Goal: Navigation & Orientation: Find specific page/section

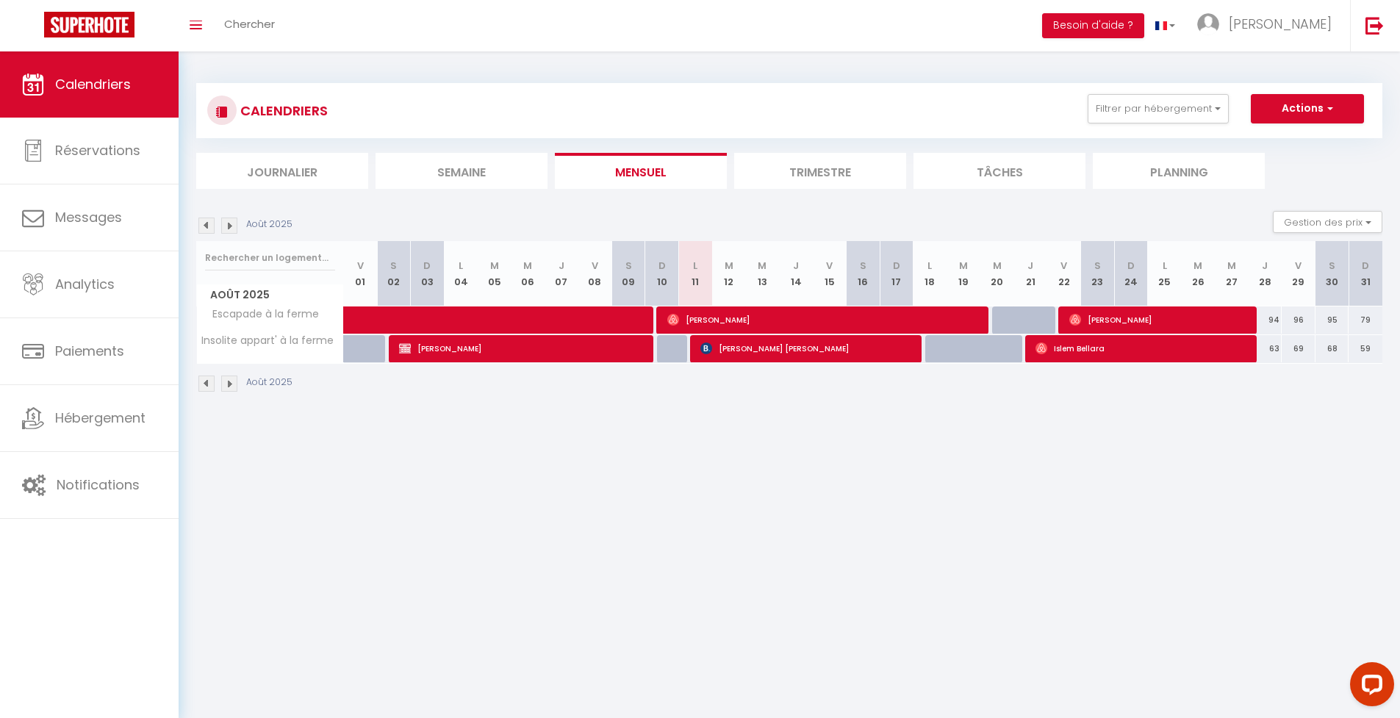
click at [210, 227] on img at bounding box center [206, 225] width 16 height 16
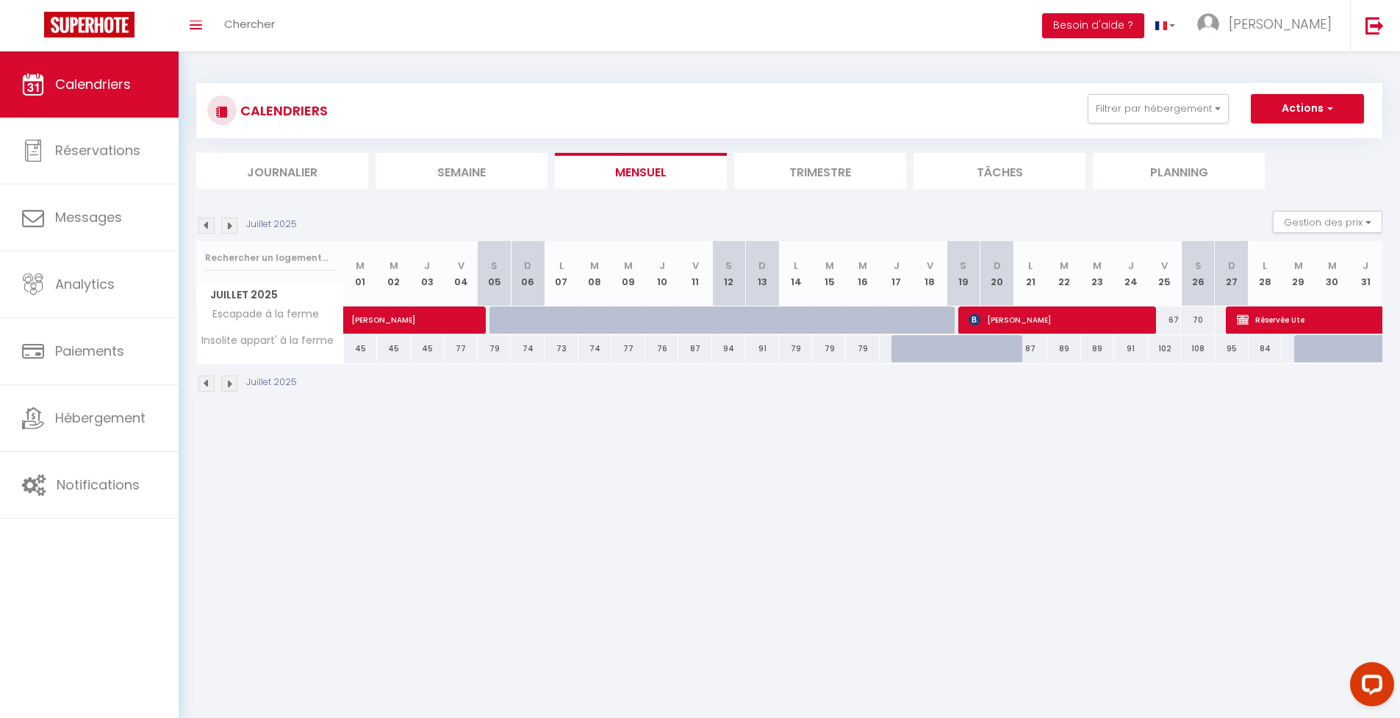
click at [228, 223] on img at bounding box center [229, 225] width 16 height 16
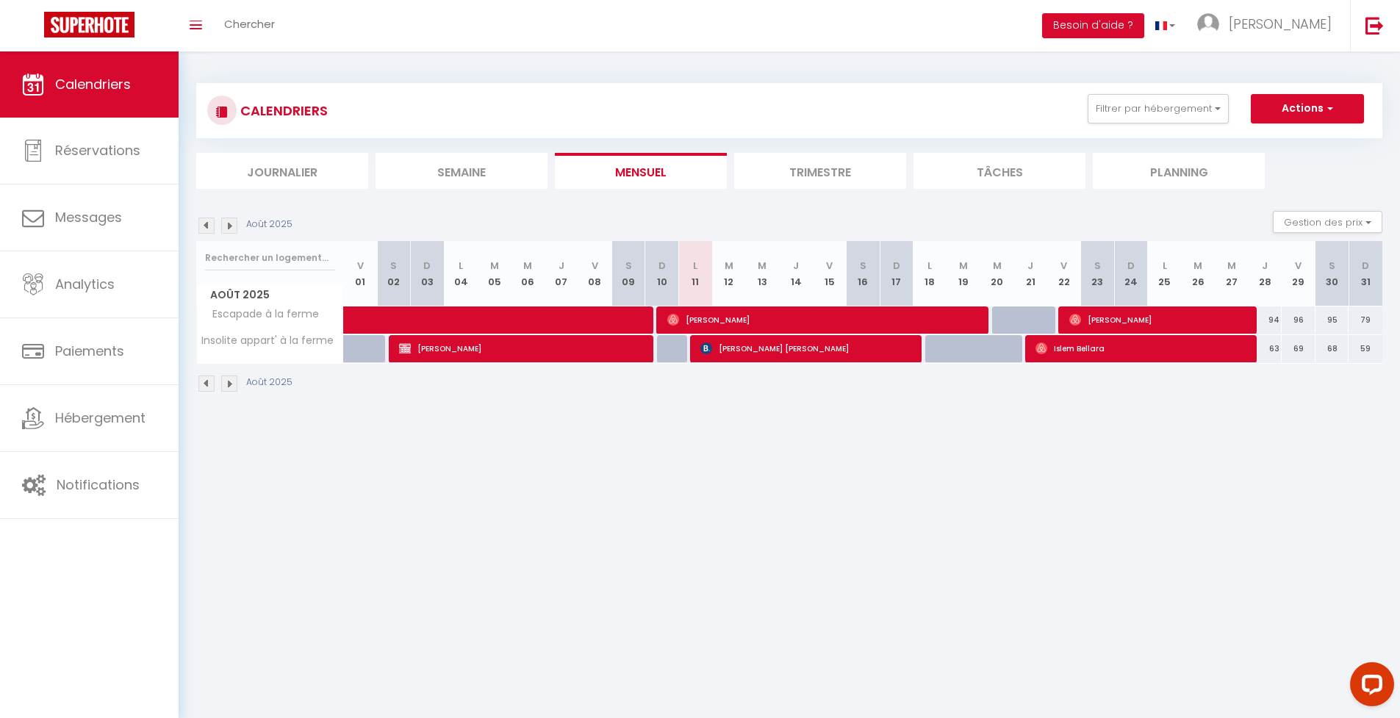
click at [776, 168] on li "Trimestre" at bounding box center [820, 171] width 172 height 36
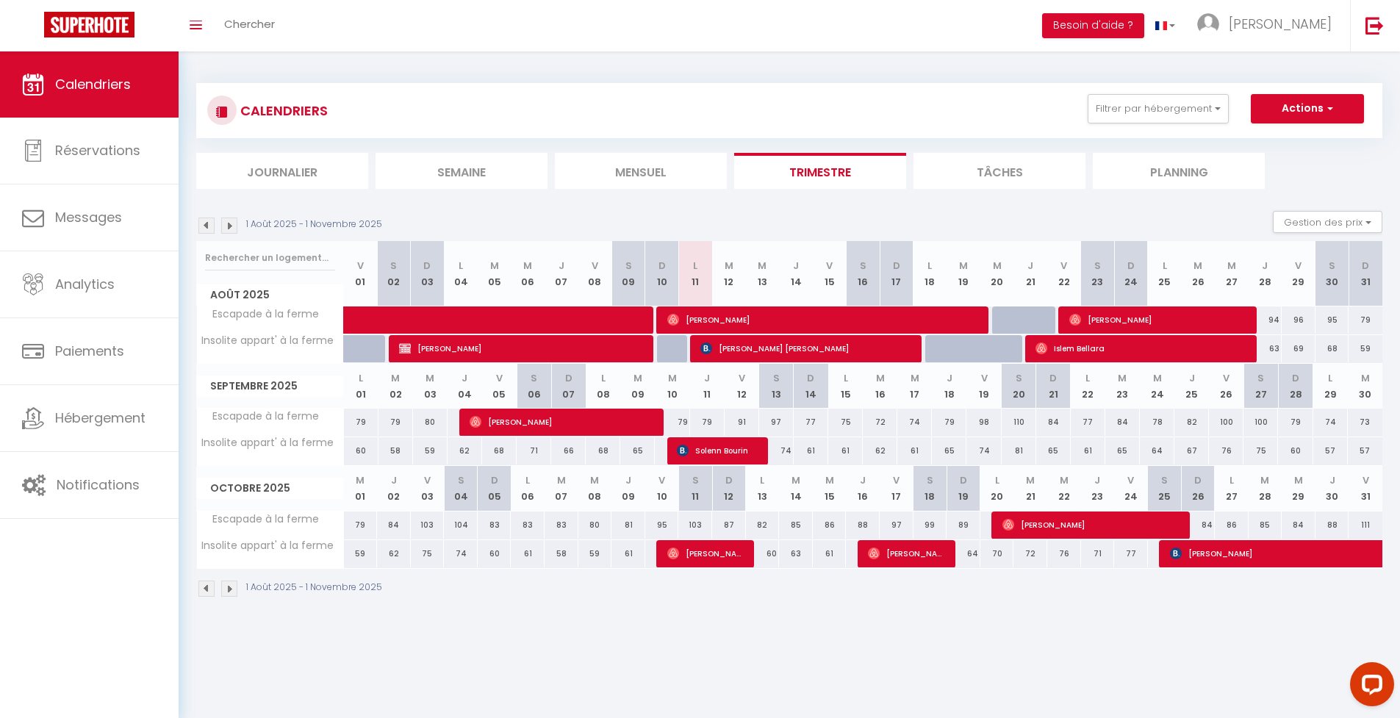
click at [209, 226] on img at bounding box center [206, 225] width 16 height 16
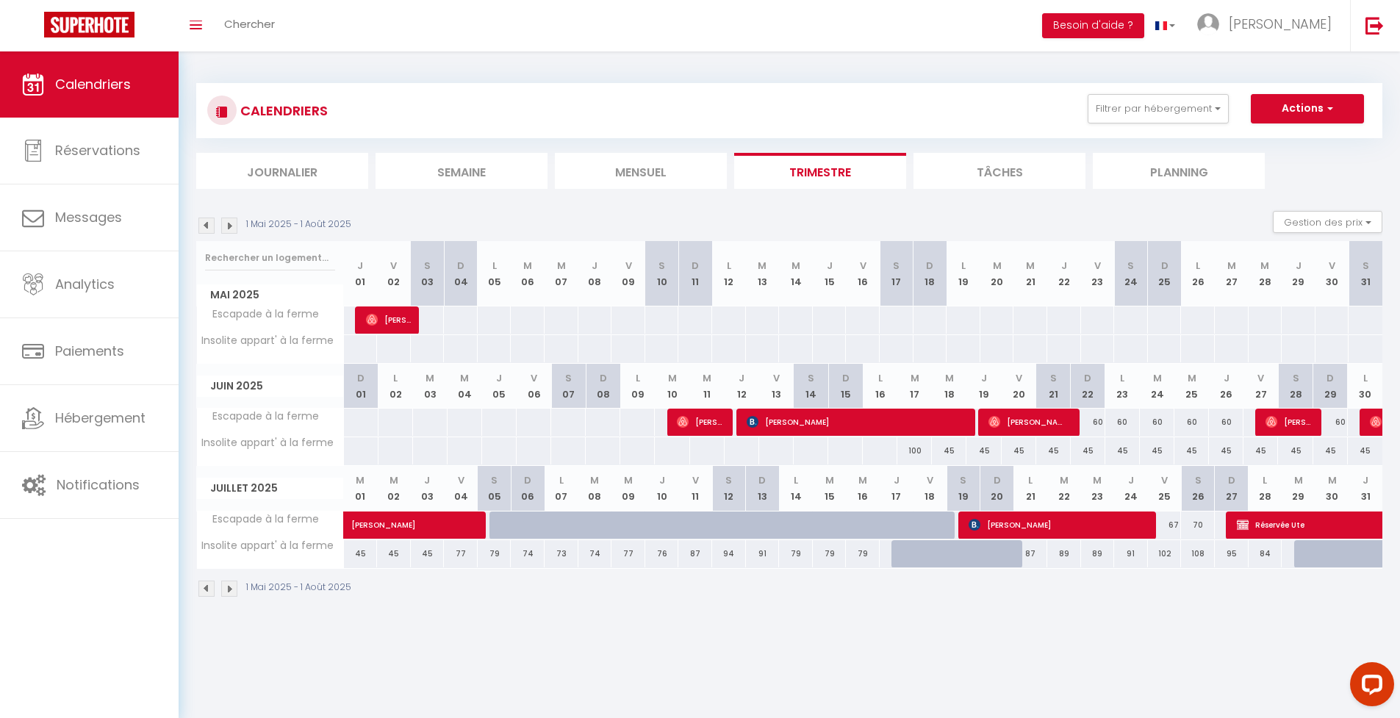
click at [209, 226] on img at bounding box center [206, 225] width 16 height 16
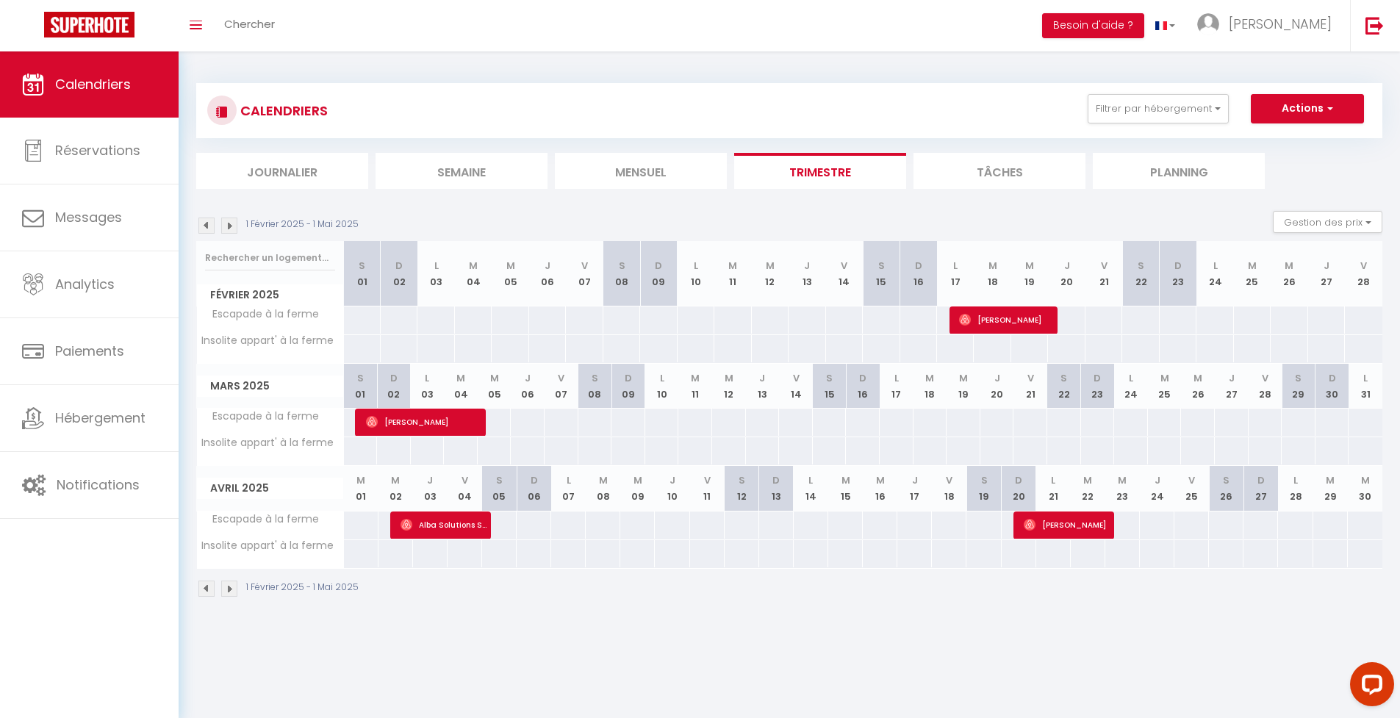
click at [209, 226] on img at bounding box center [206, 225] width 16 height 16
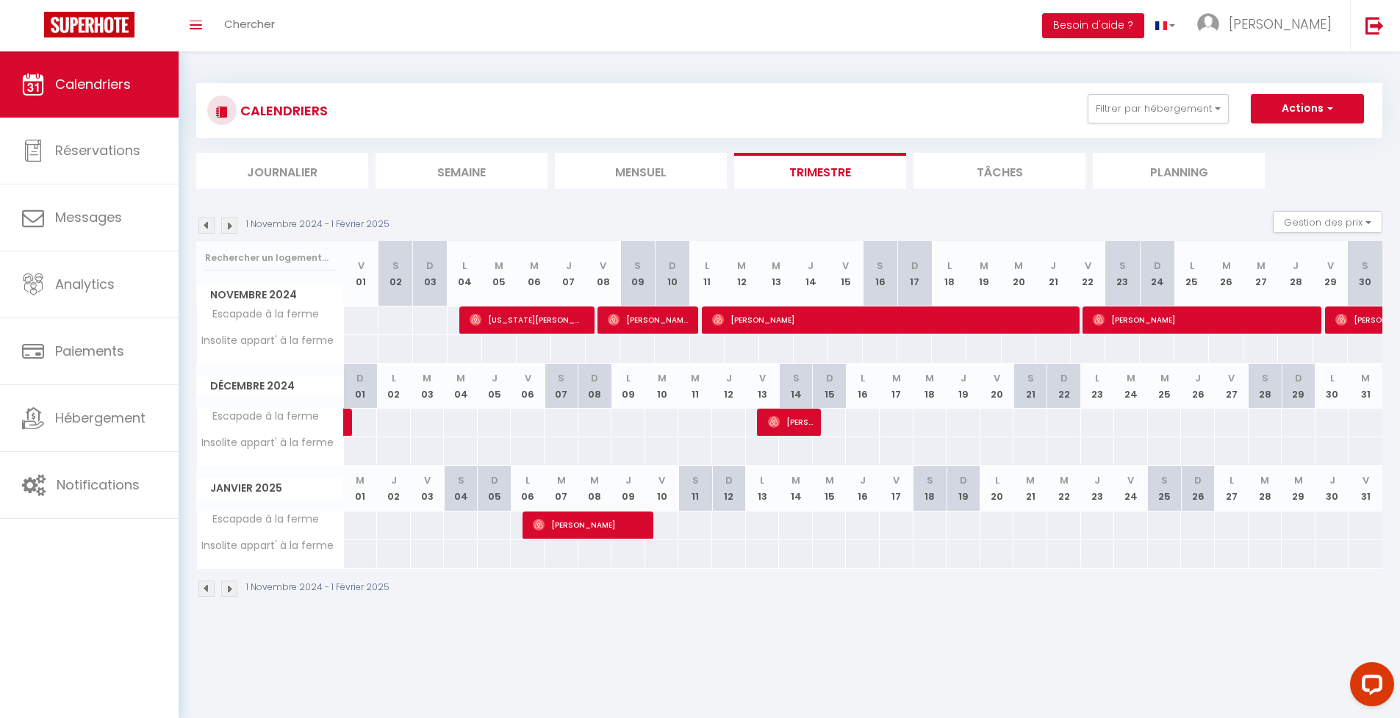
click at [209, 226] on img at bounding box center [206, 225] width 16 height 16
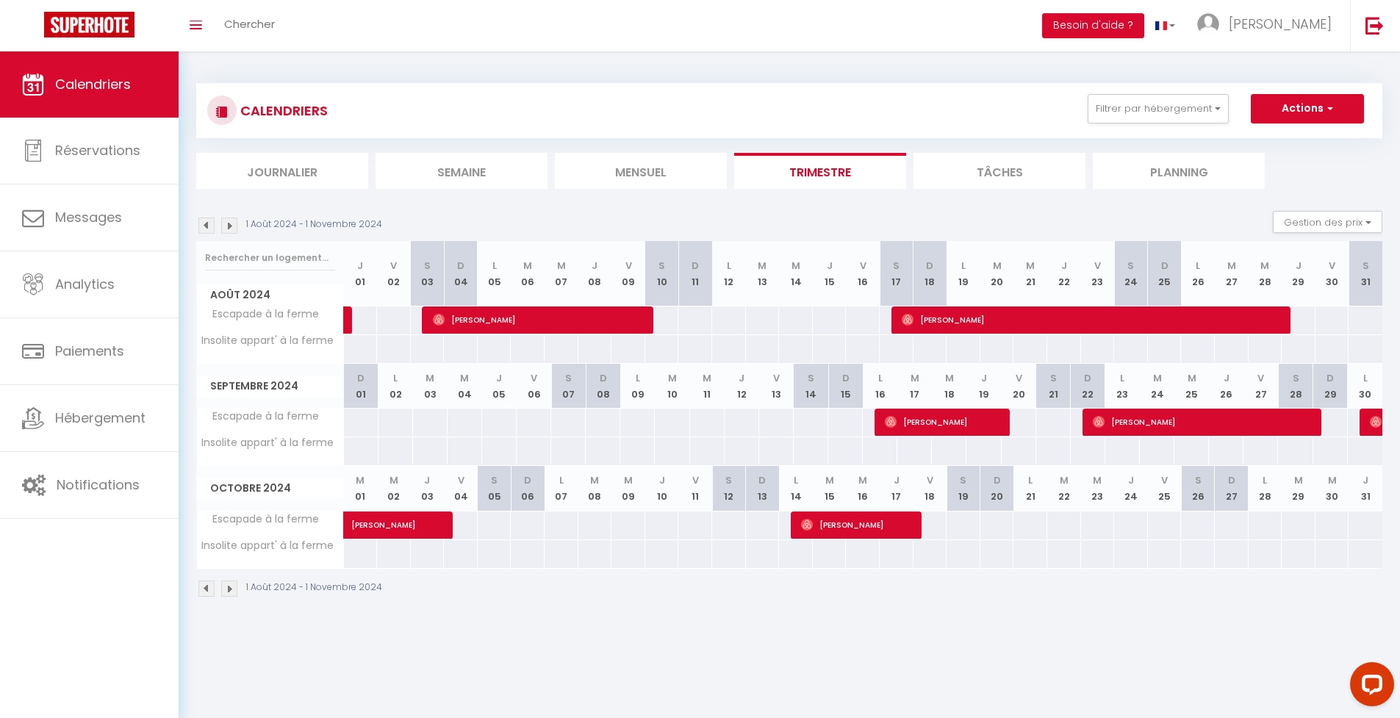
click at [230, 223] on img at bounding box center [229, 225] width 16 height 16
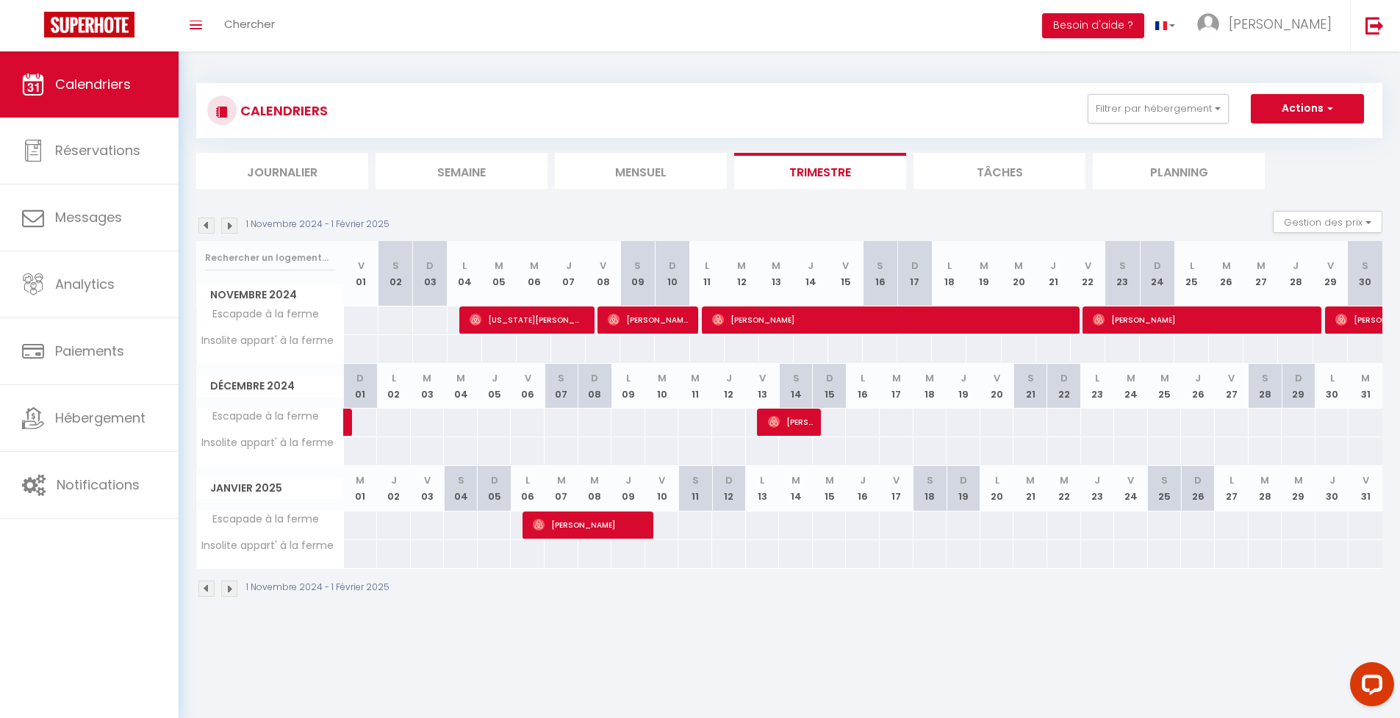
click at [230, 223] on img at bounding box center [229, 225] width 16 height 16
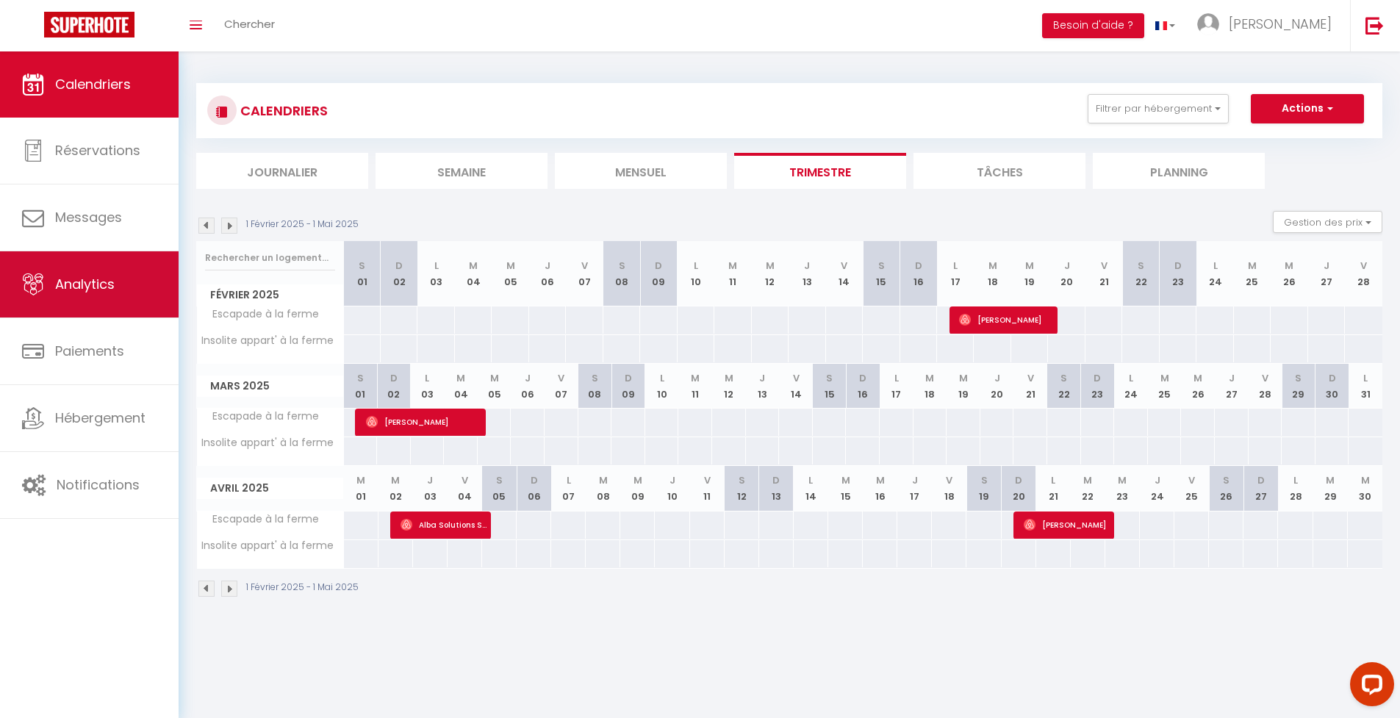
click at [95, 291] on span "Analytics" at bounding box center [85, 284] width 60 height 18
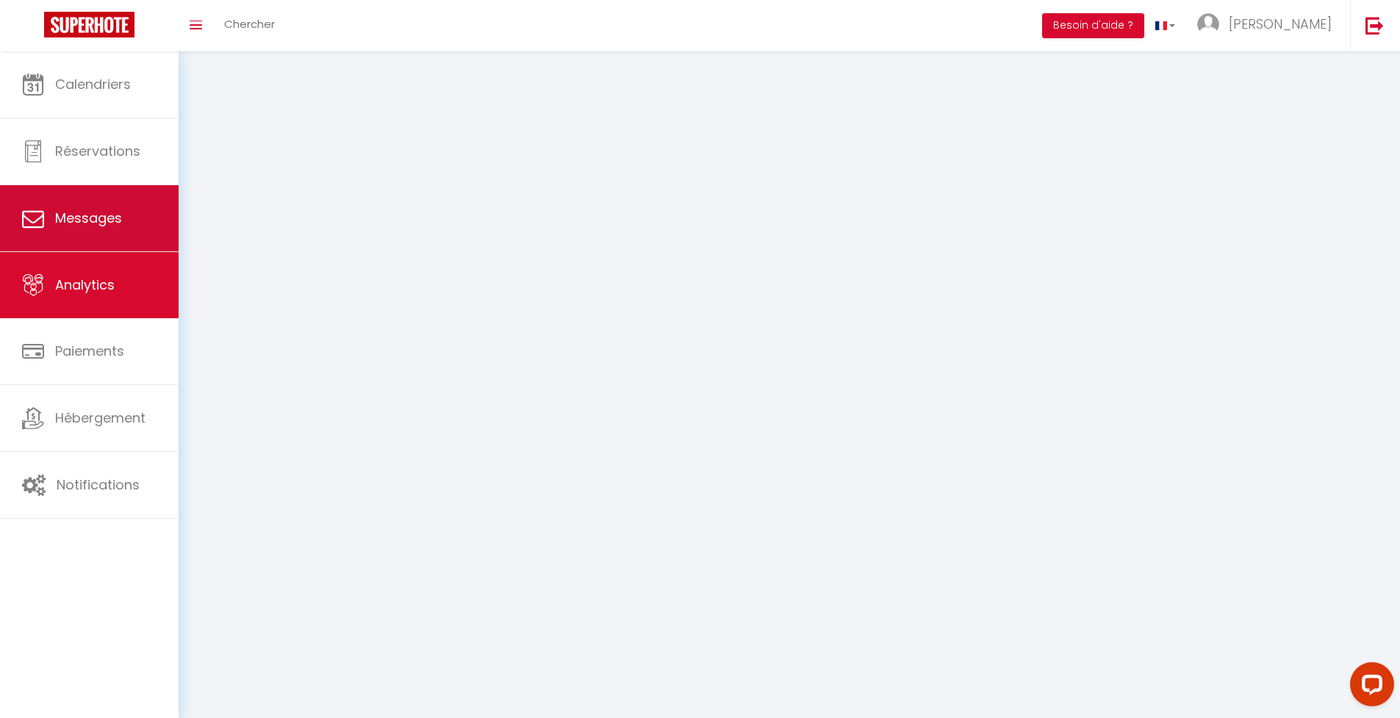
select select "2025"
select select "8"
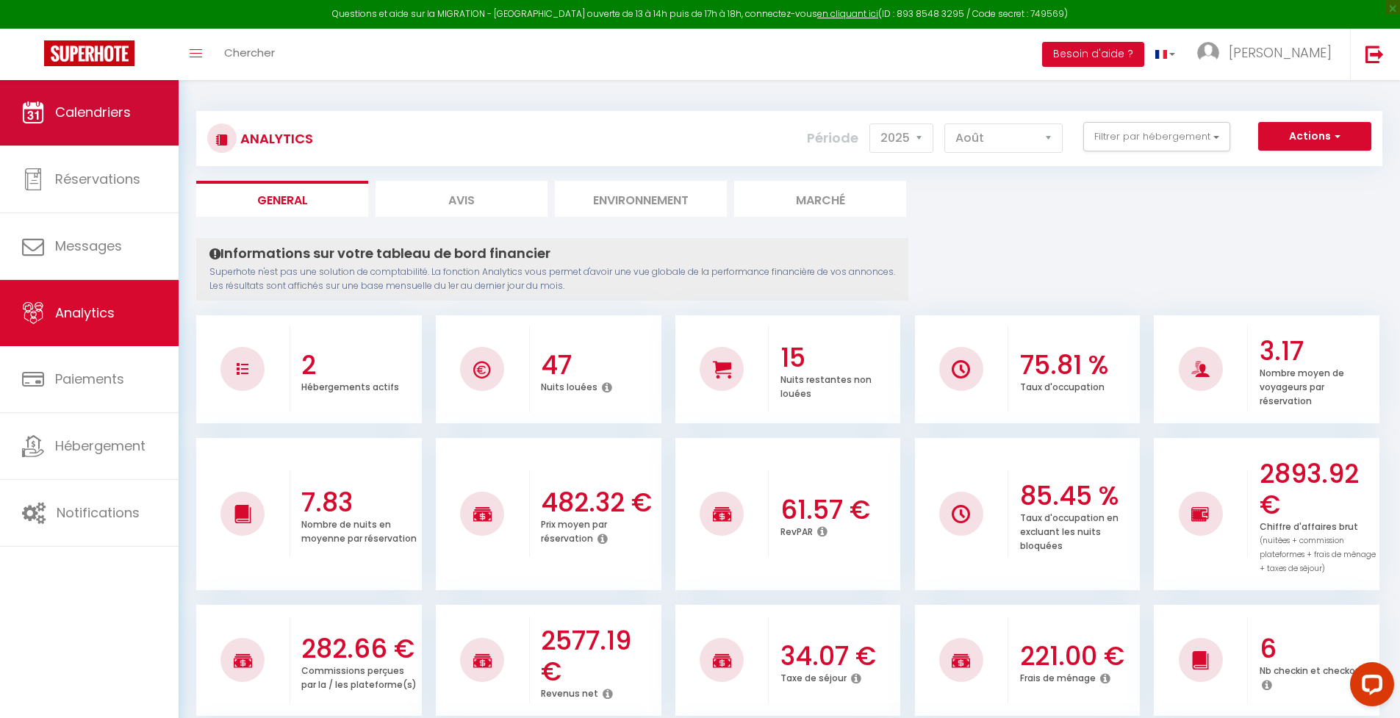
click at [76, 129] on link "Calendriers" at bounding box center [89, 112] width 179 height 66
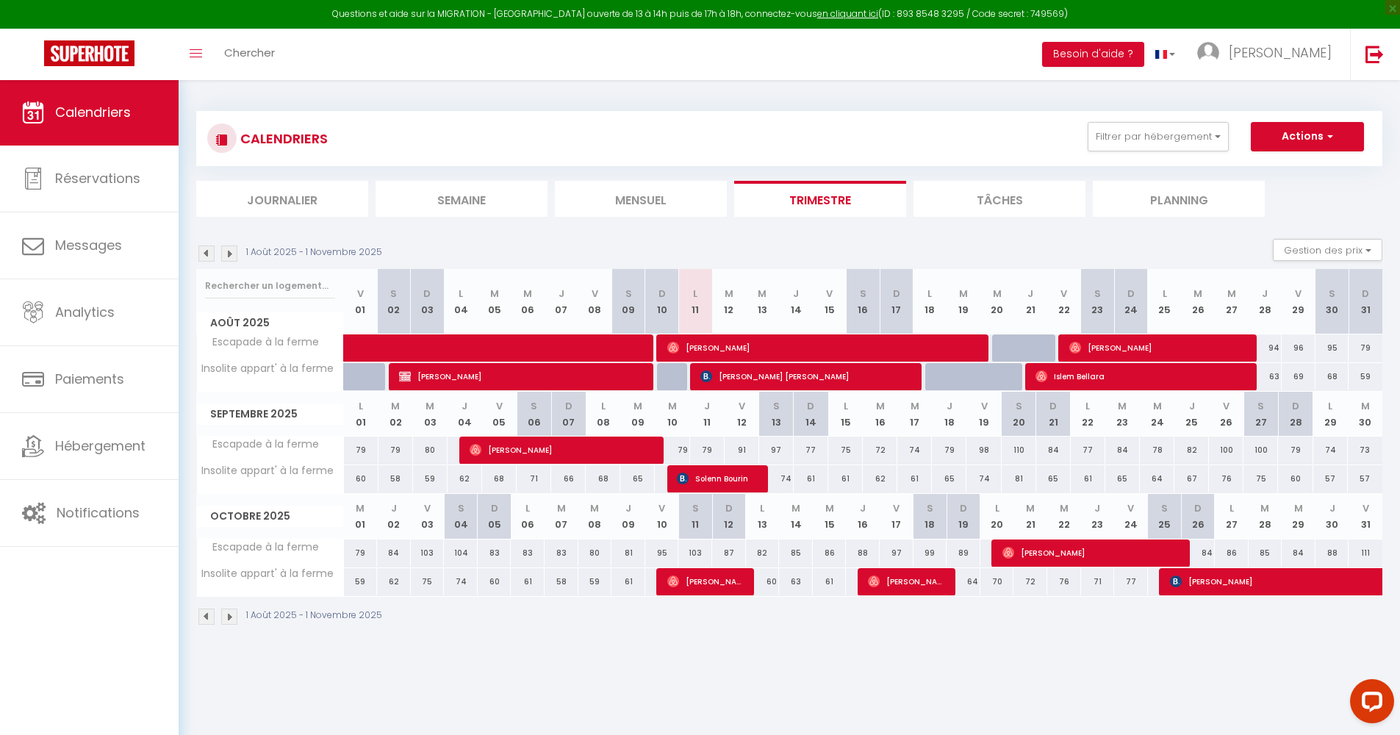
click at [613, 201] on li "Mensuel" at bounding box center [641, 199] width 172 height 36
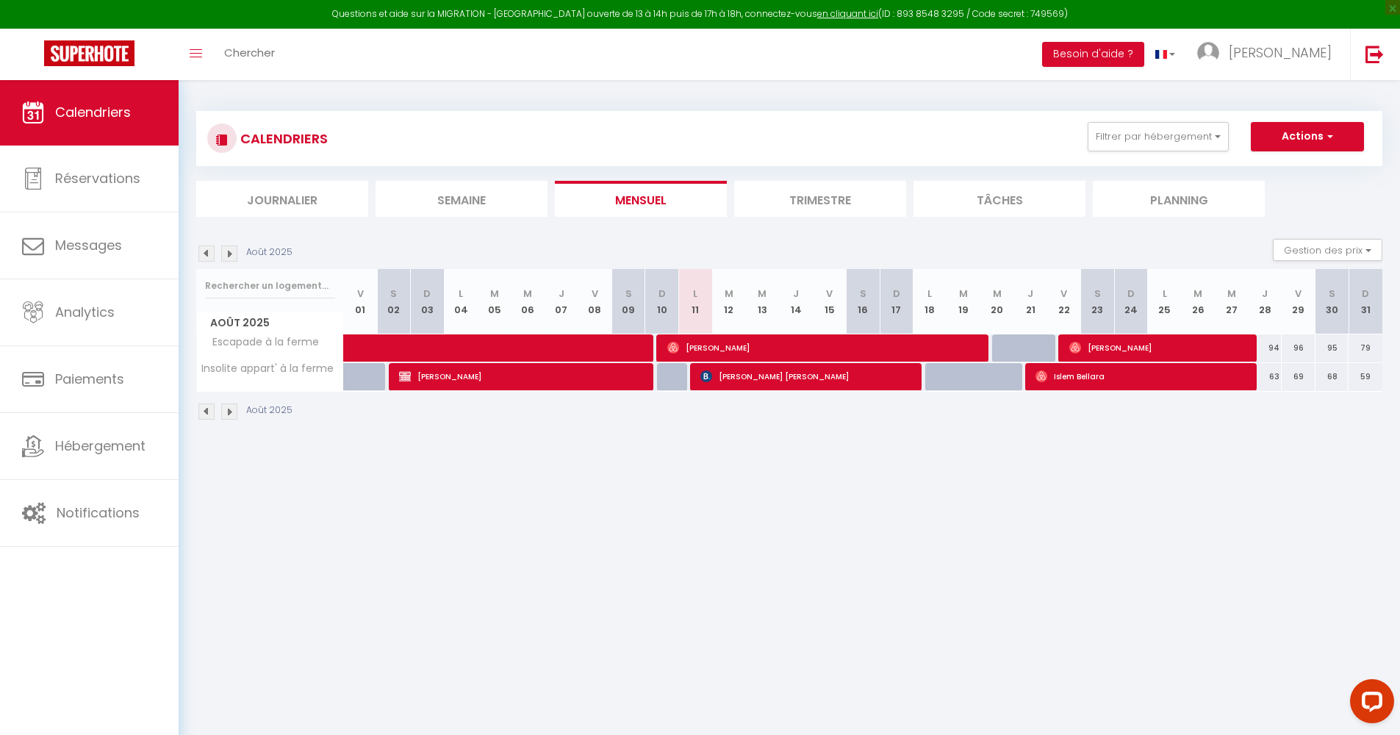
click at [854, 207] on li "Trimestre" at bounding box center [820, 199] width 172 height 36
